Goal: Task Accomplishment & Management: Complete application form

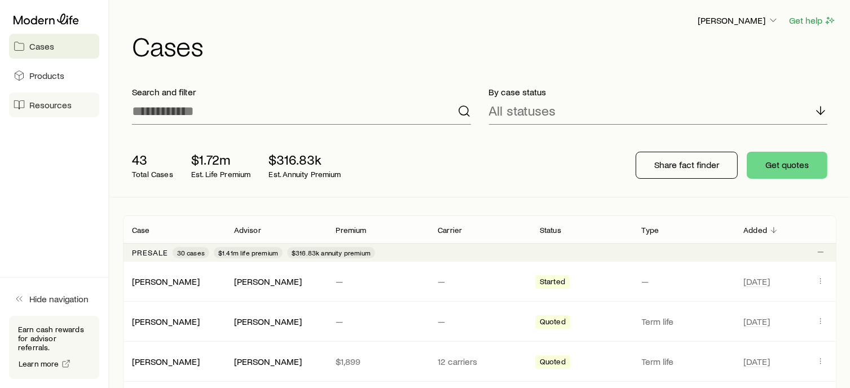
click at [33, 109] on span "Resources" at bounding box center [50, 104] width 42 height 11
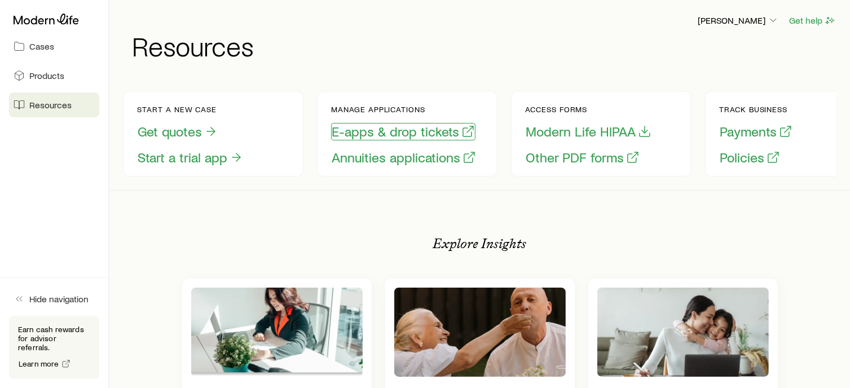
click at [354, 131] on button "E-apps & drop tickets" at bounding box center [403, 131] width 144 height 17
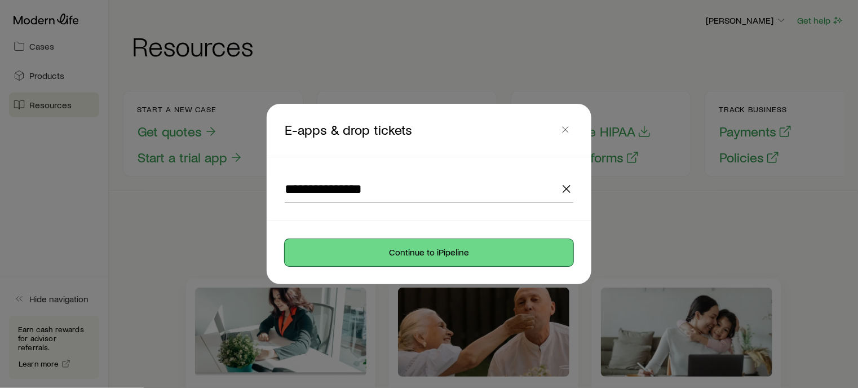
click at [400, 245] on button "Continue to iPipeline" at bounding box center [429, 252] width 289 height 27
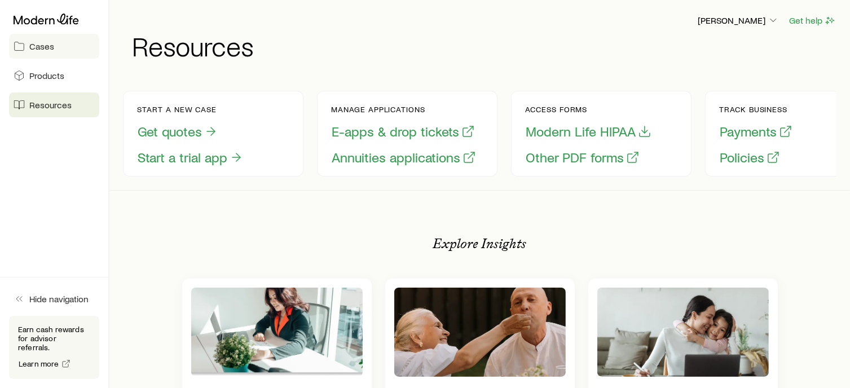
click at [49, 49] on span "Cases" at bounding box center [41, 46] width 25 height 11
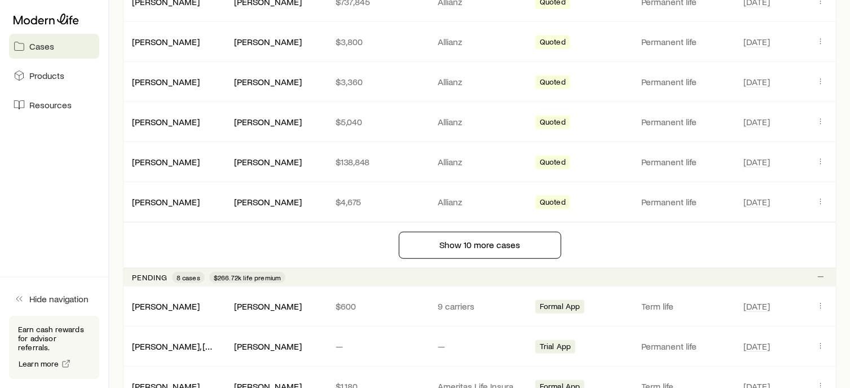
scroll to position [845, 0]
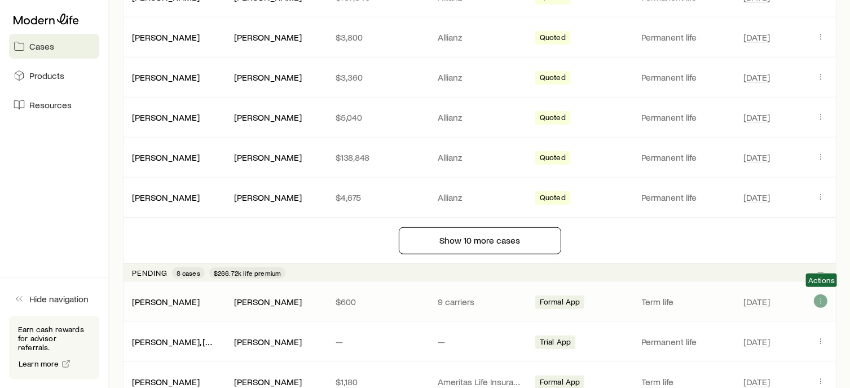
click at [823, 302] on span "Client cases" at bounding box center [821, 302] width 14 height 11
click at [820, 297] on icon "Client cases" at bounding box center [820, 301] width 9 height 9
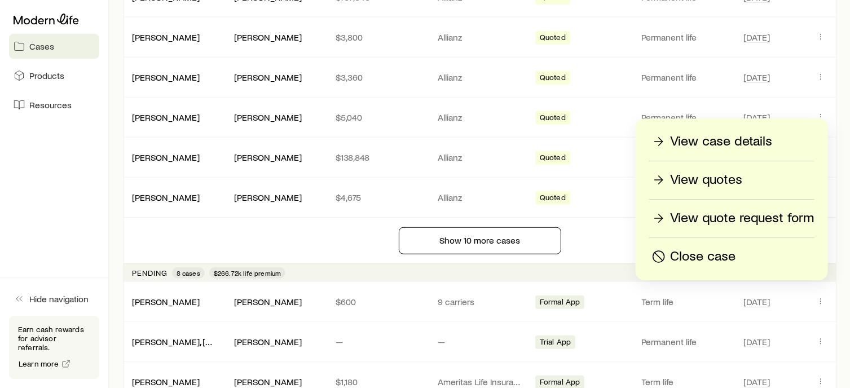
click at [703, 144] on p "View case details" at bounding box center [721, 142] width 102 height 18
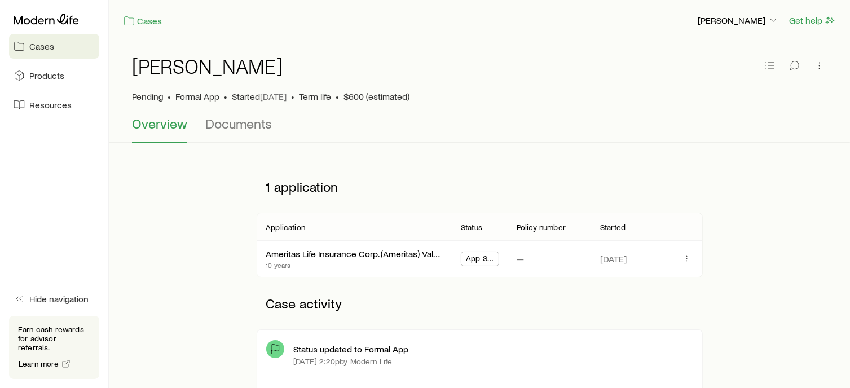
click at [502, 256] on div "App Submitted" at bounding box center [480, 259] width 56 height 36
click at [488, 259] on span "App Submitted" at bounding box center [480, 260] width 28 height 12
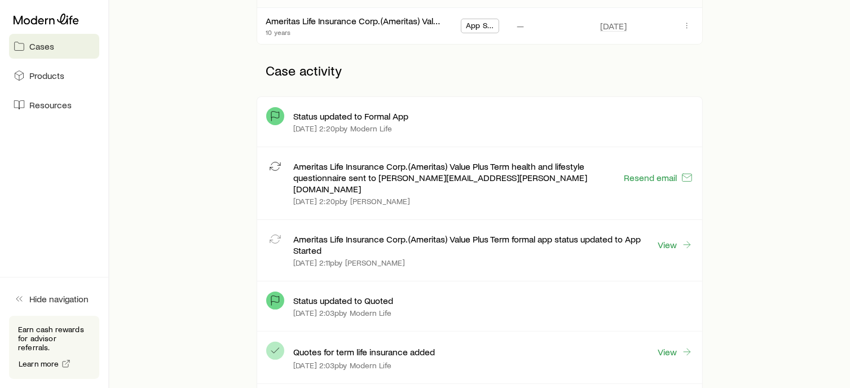
scroll to position [246, 0]
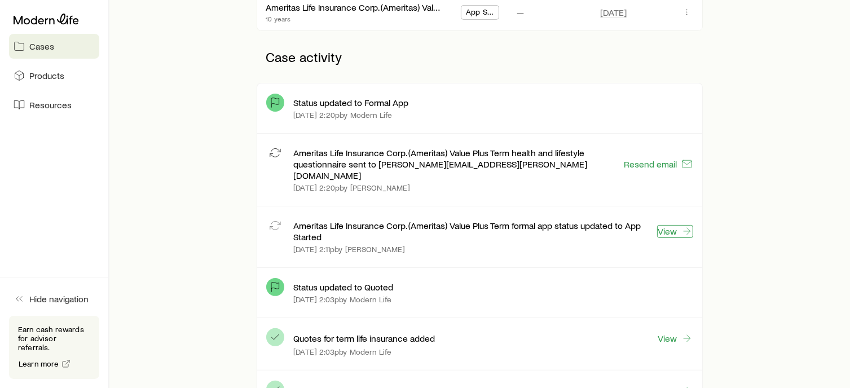
click at [678, 225] on link "View" at bounding box center [675, 231] width 36 height 13
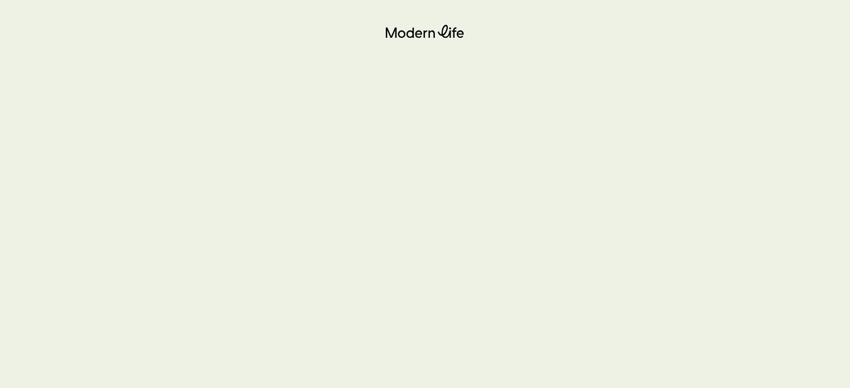
scroll to position [63, 0]
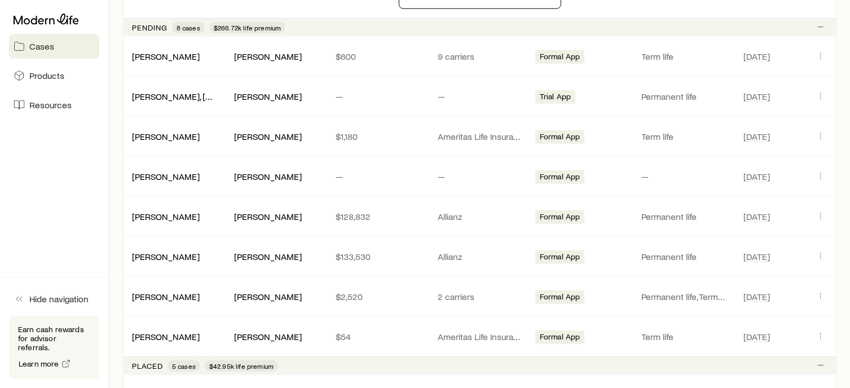
scroll to position [1098, 0]
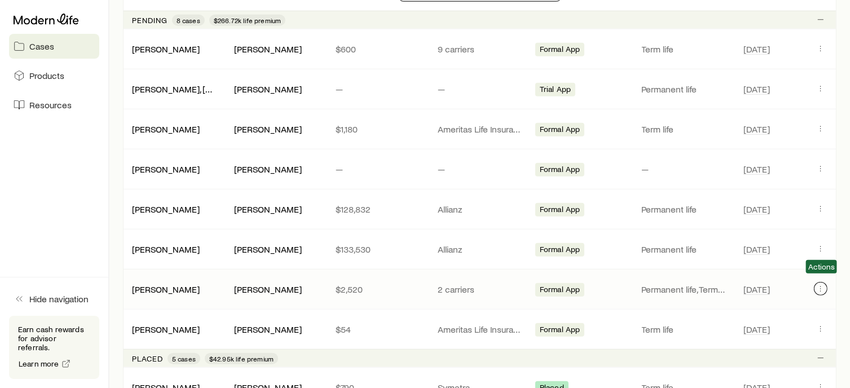
click at [820, 284] on icon "Client cases" at bounding box center [820, 288] width 9 height 9
